Goal: Information Seeking & Learning: Learn about a topic

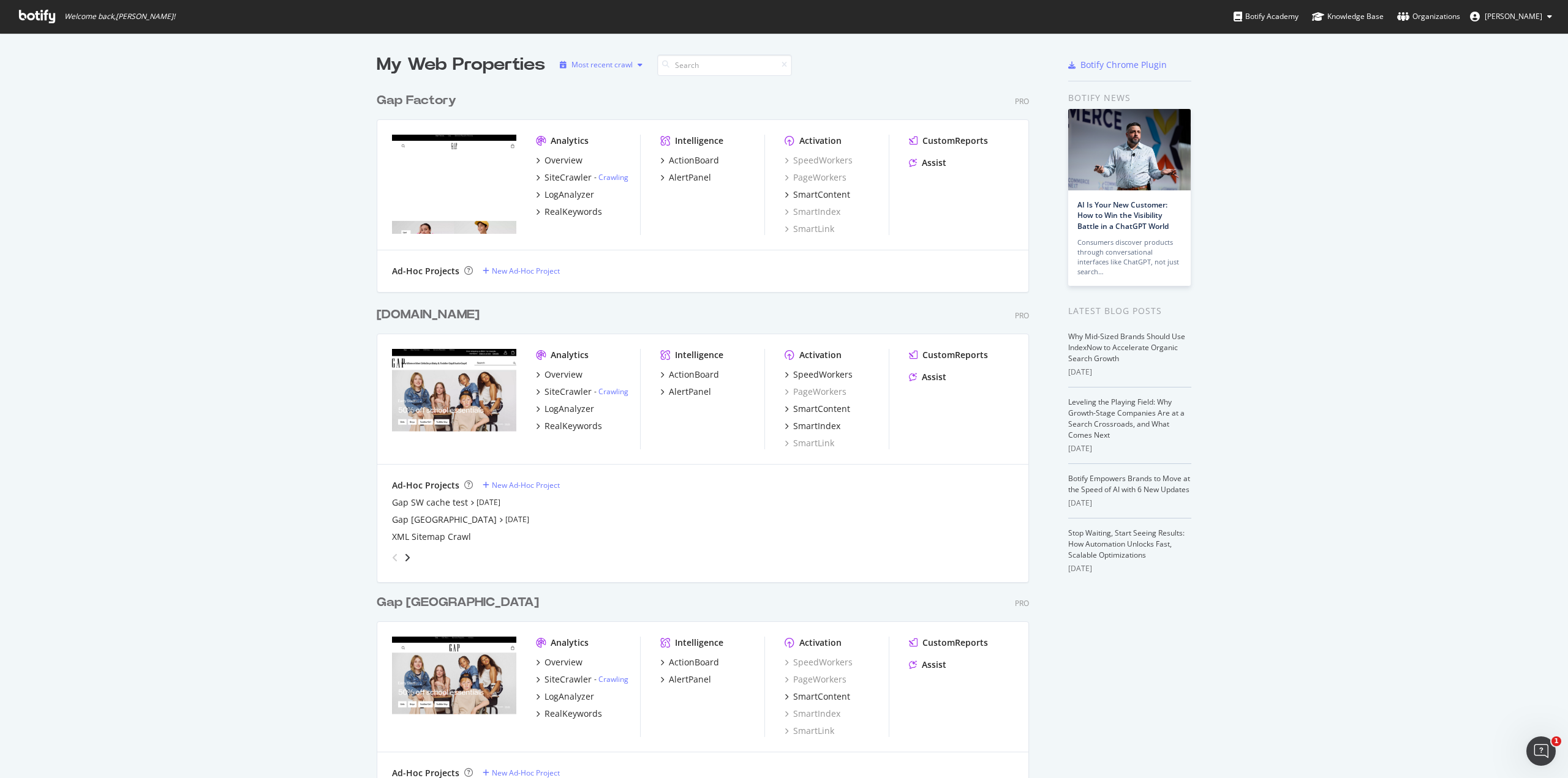
click at [633, 65] on div "button" at bounding box center [640, 64] width 15 height 8
click at [610, 109] on div "Alphabetical order" at bounding box center [612, 105] width 63 height 10
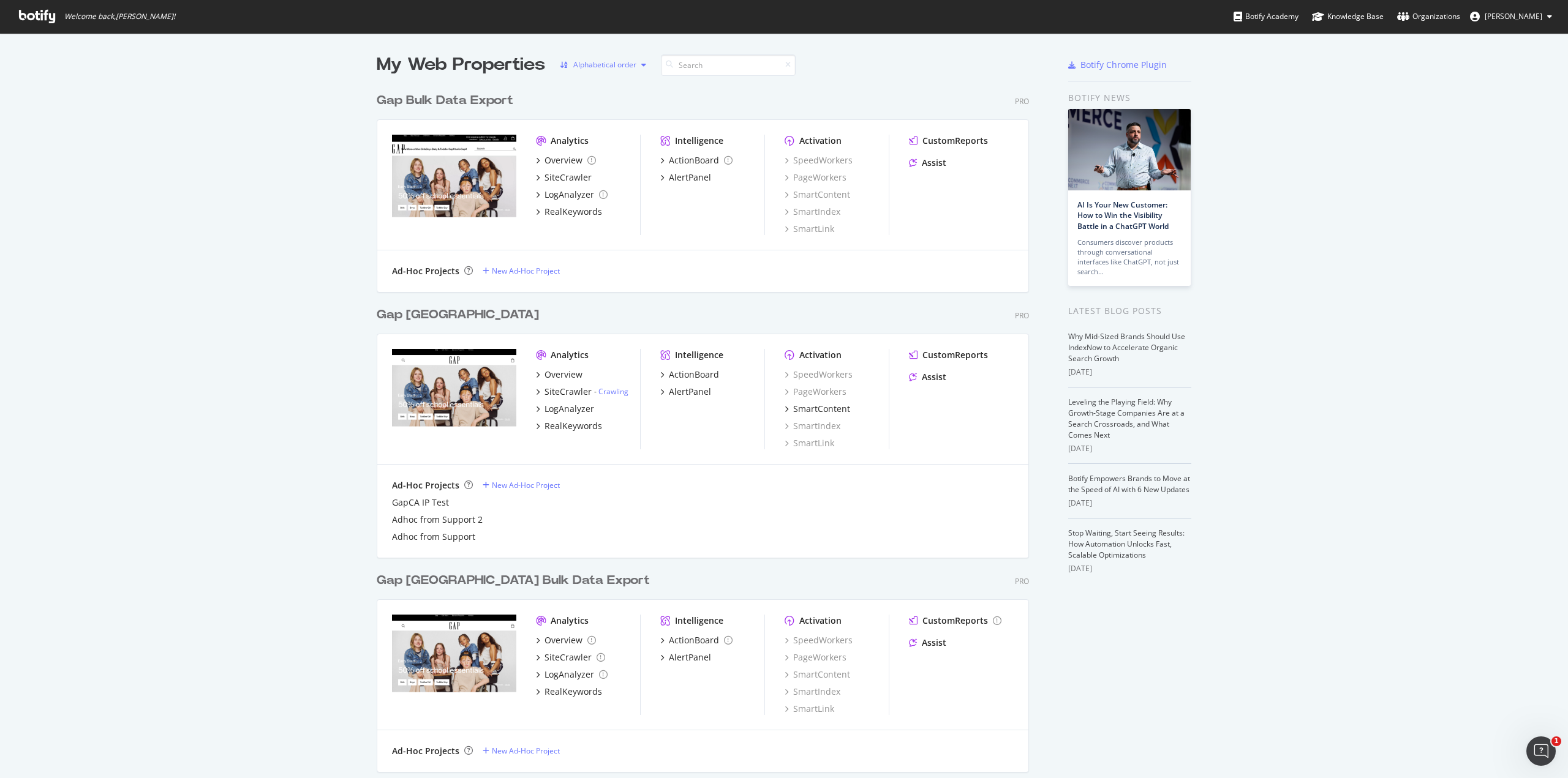
click at [618, 65] on div "Alphabetical order" at bounding box center [604, 64] width 63 height 8
click at [599, 87] on div "Most recent crawl" at bounding box center [612, 85] width 61 height 10
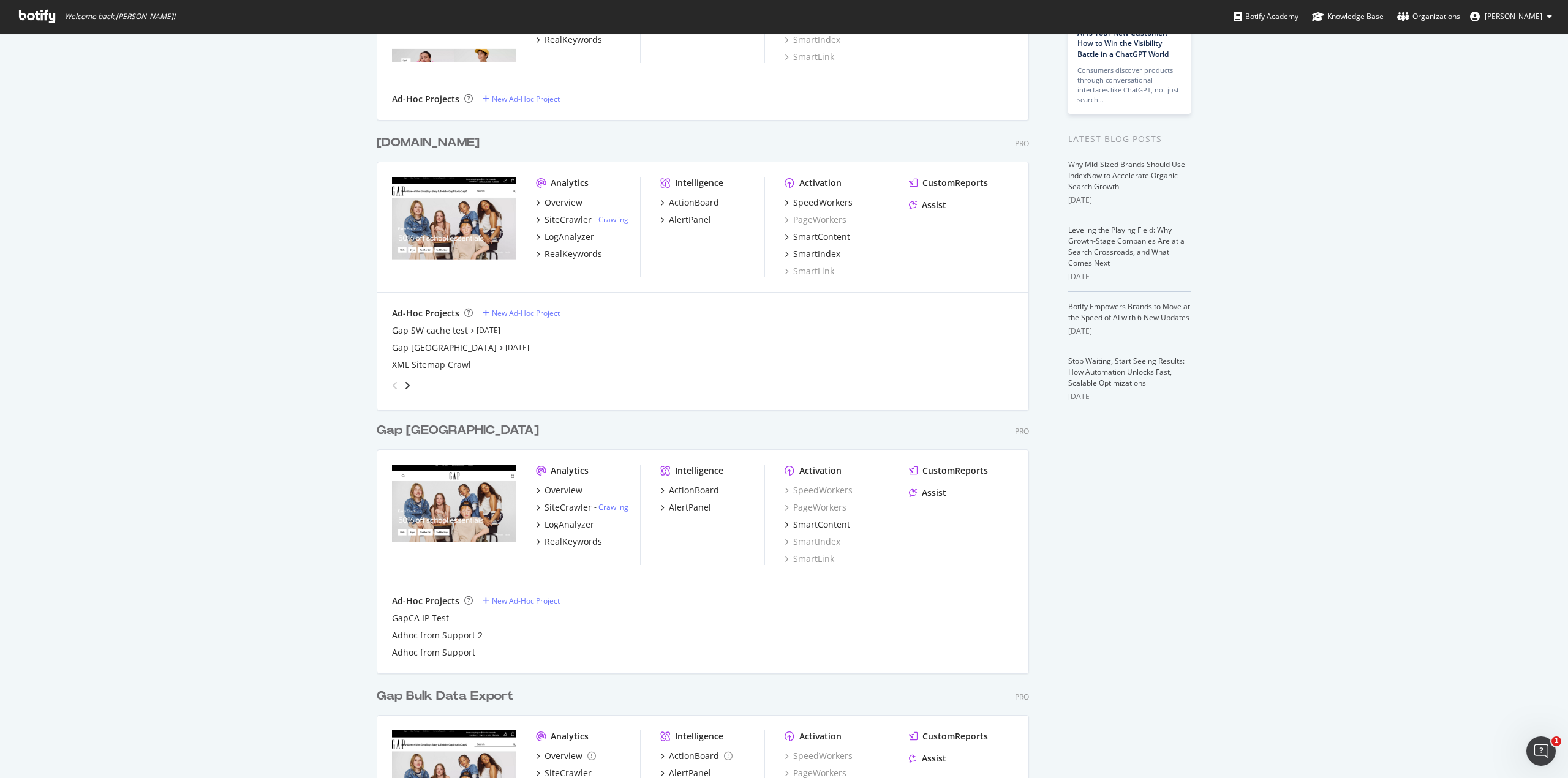
scroll to position [157, 0]
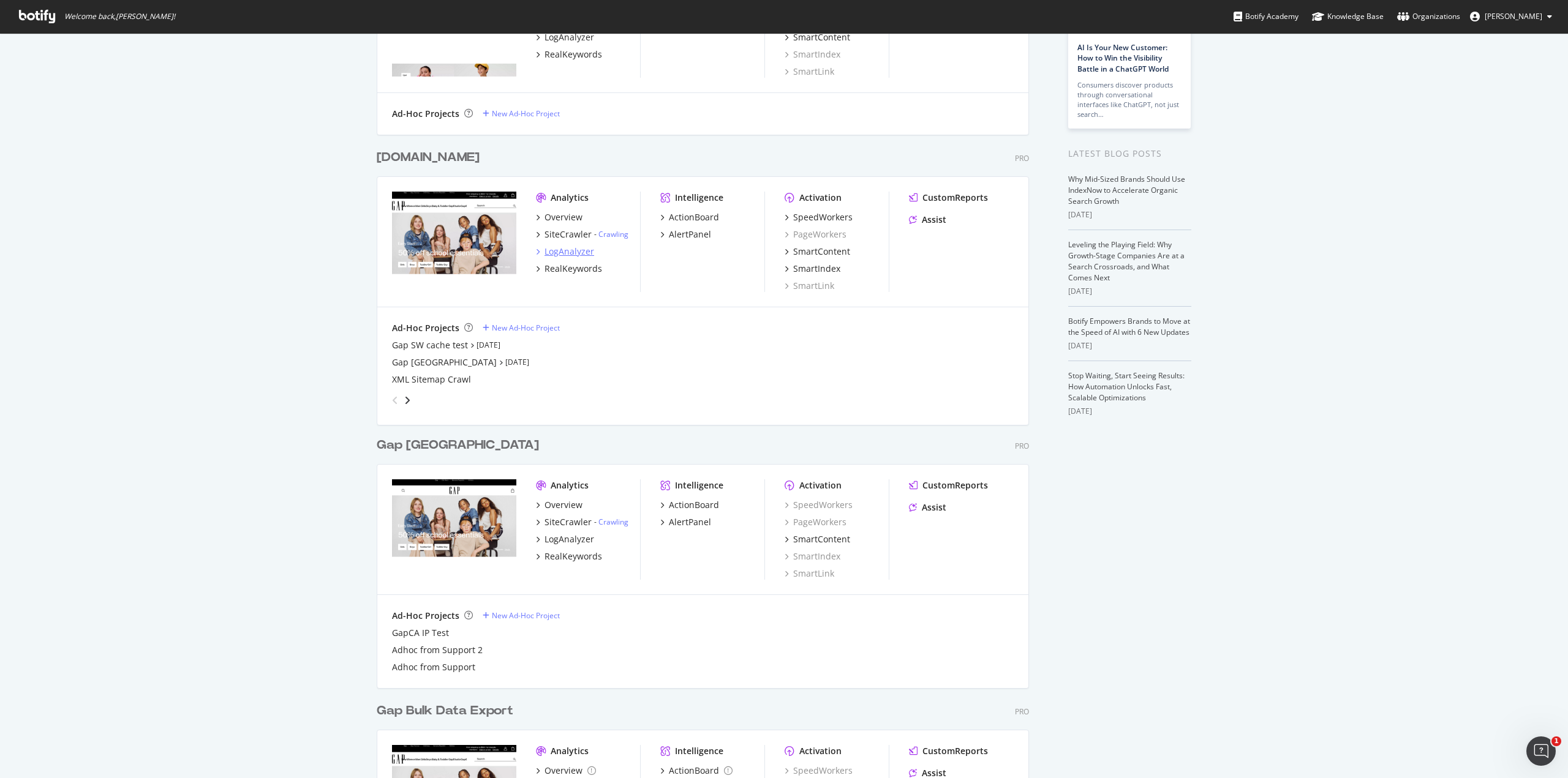
click at [565, 253] on div "LogAnalyzer" at bounding box center [569, 252] width 49 height 13
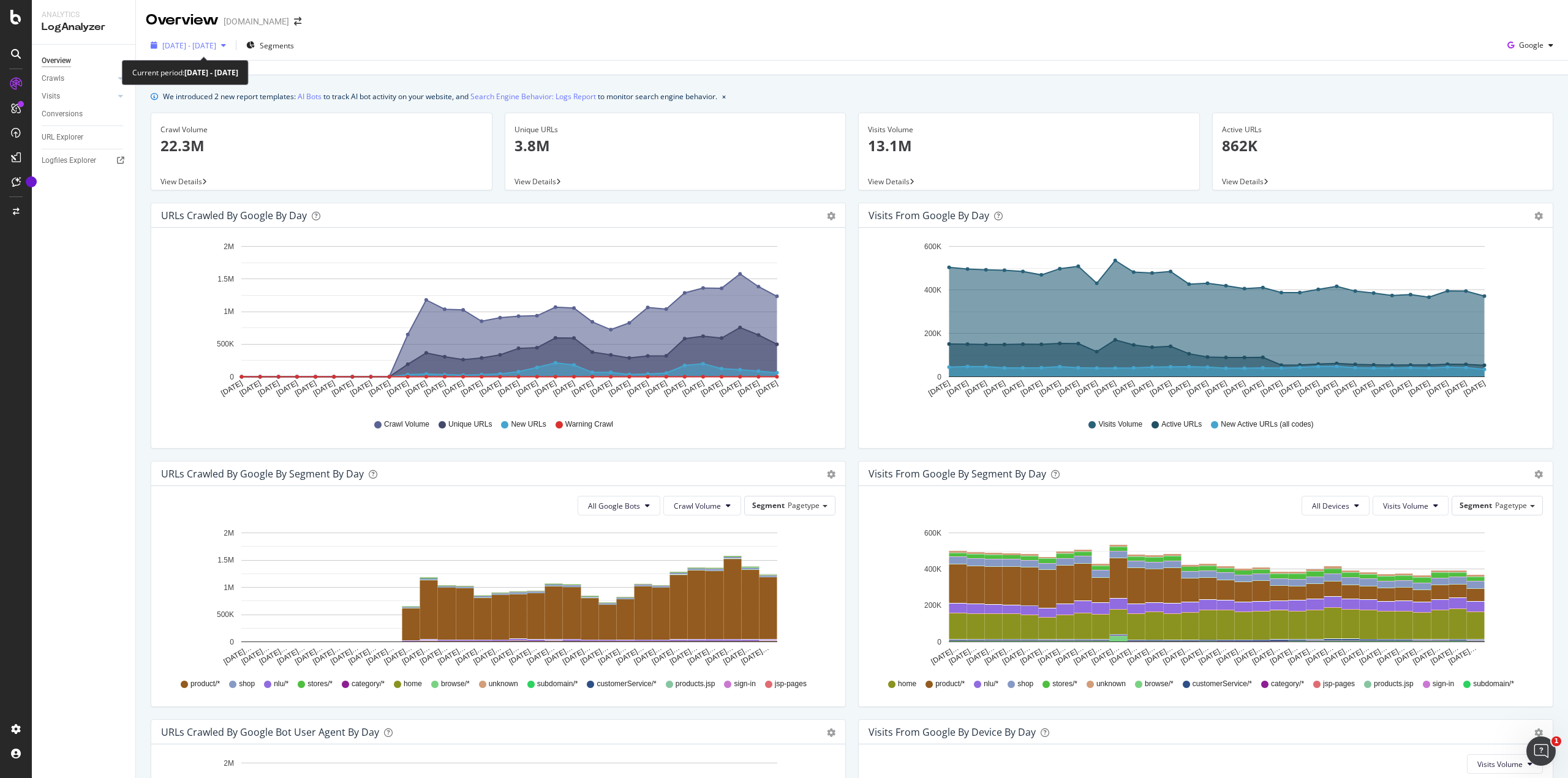
click at [209, 43] on span "[DATE] - [DATE]" at bounding box center [189, 45] width 54 height 10
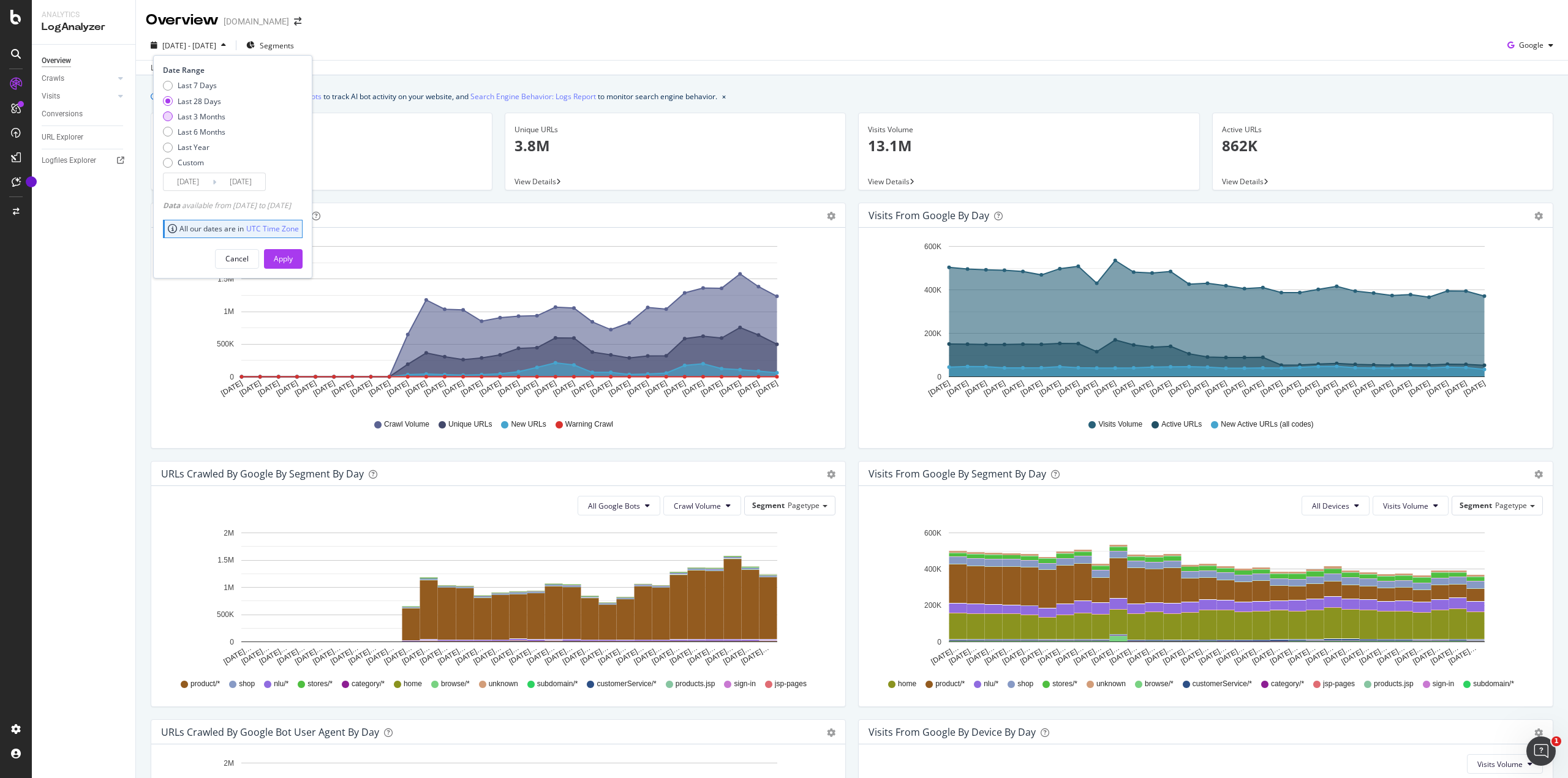
click at [170, 118] on div "Last 3 Months" at bounding box center [168, 116] width 10 height 10
type input "[DATE]"
click at [303, 258] on button "Apply" at bounding box center [283, 258] width 38 height 19
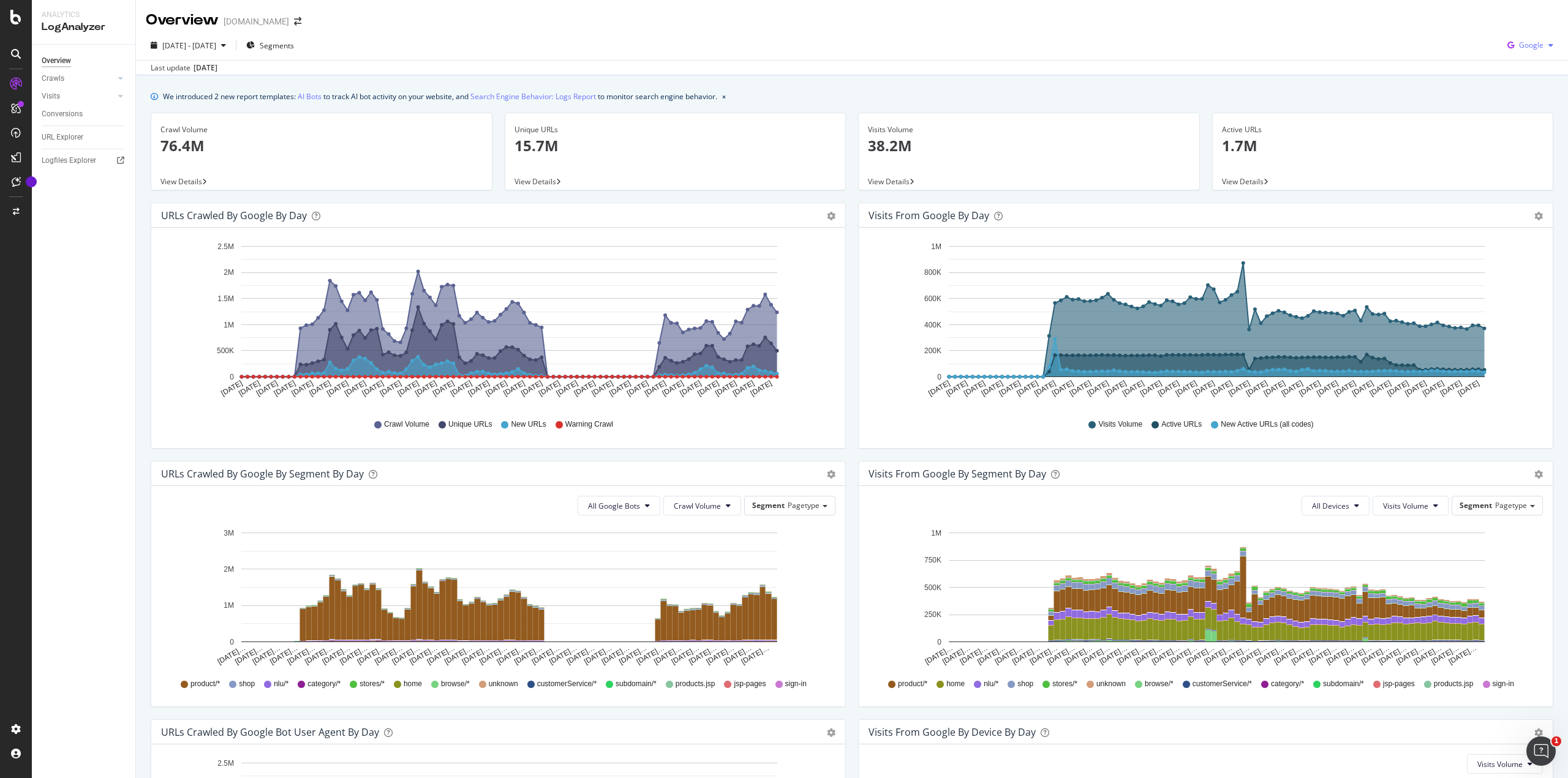
click at [1521, 41] on span "Google" at bounding box center [1530, 45] width 24 height 10
click at [1513, 95] on span "Bing" at bounding box center [1530, 92] width 45 height 11
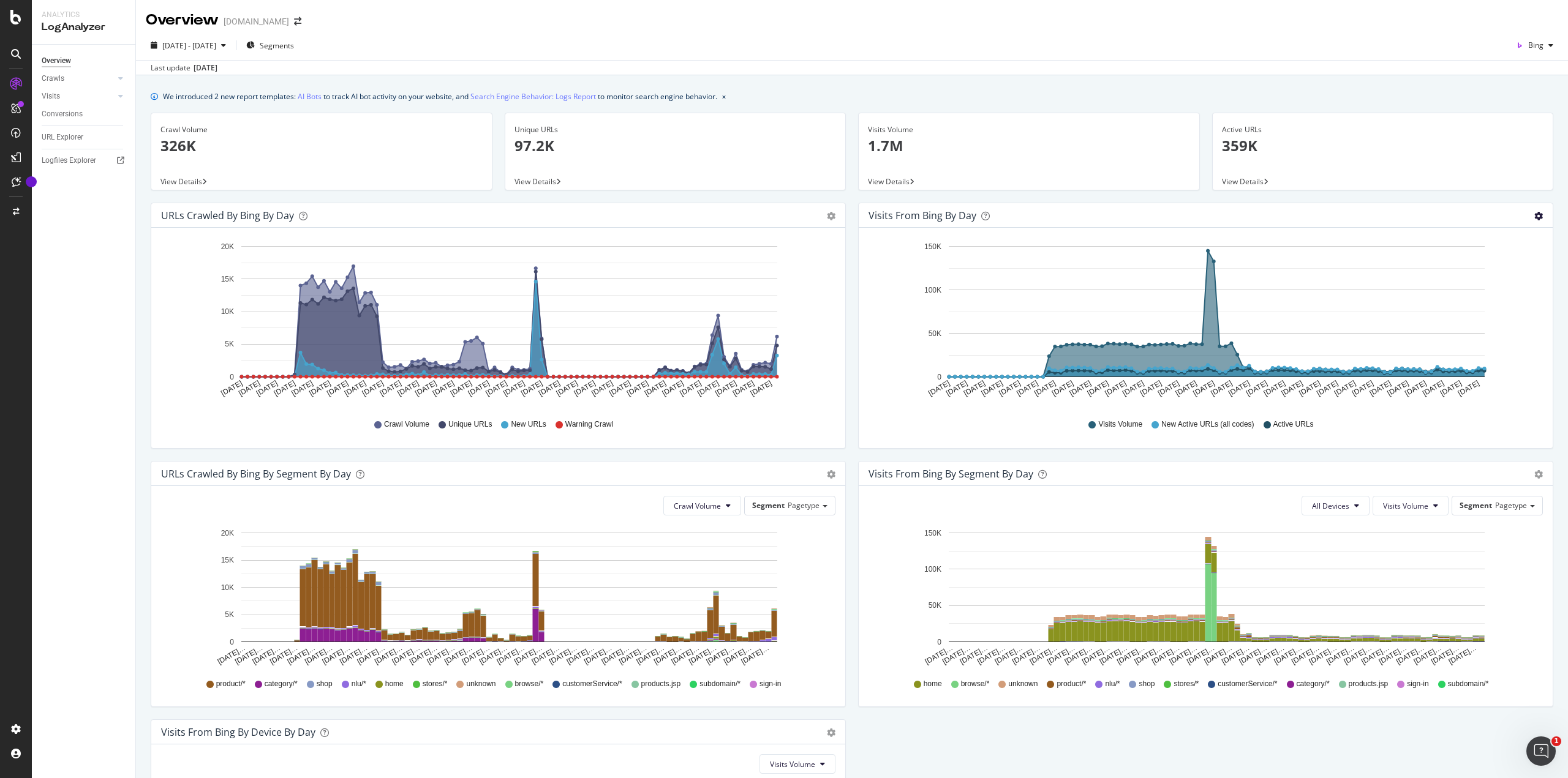
click at [835, 213] on icon "gear" at bounding box center [831, 216] width 8 height 8
click at [1471, 263] on span "Table" at bounding box center [1503, 263] width 98 height 17
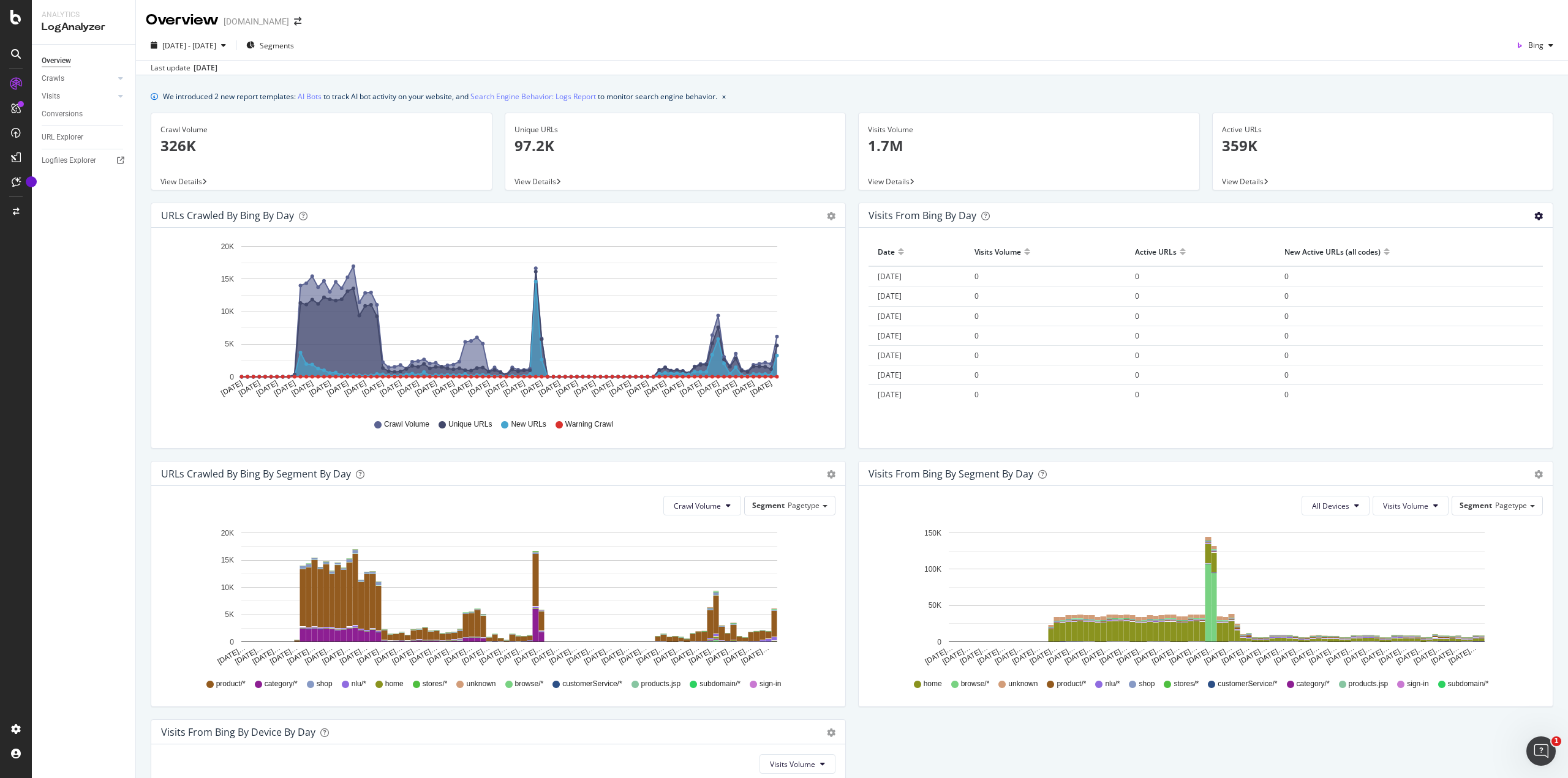
click at [835, 212] on icon "gear" at bounding box center [831, 216] width 8 height 8
click at [1473, 238] on span "Area" at bounding box center [1503, 240] width 98 height 17
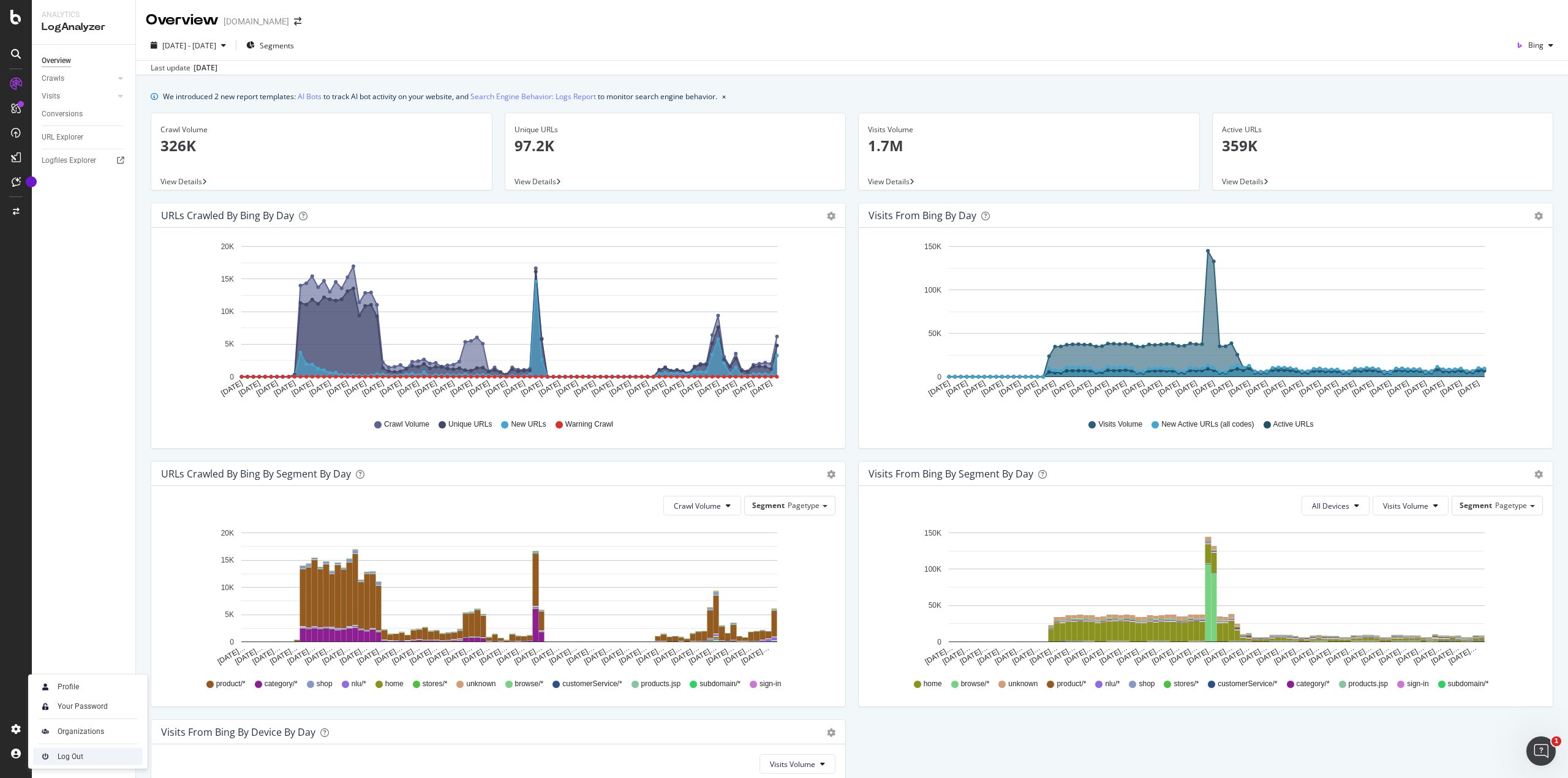
click at [64, 755] on div "Log Out" at bounding box center [70, 757] width 26 height 10
